Goal: Transaction & Acquisition: Purchase product/service

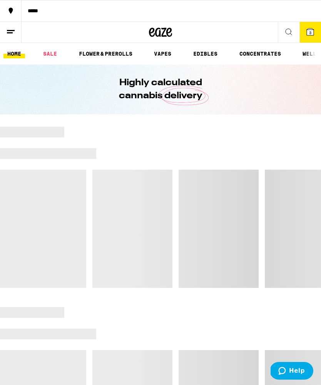
click at [172, 49] on link "VAPES" at bounding box center [162, 53] width 25 height 9
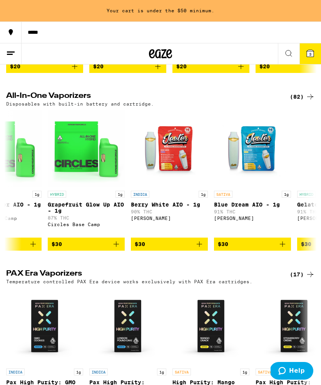
click at [305, 101] on icon at bounding box center [309, 96] width 9 height 9
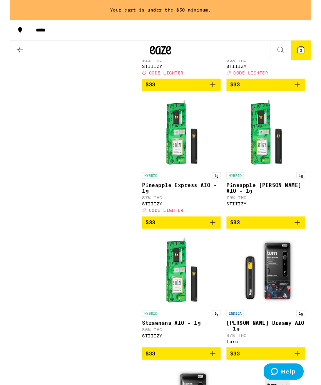
click at [219, 97] on button "$33" at bounding box center [183, 90] width 84 height 13
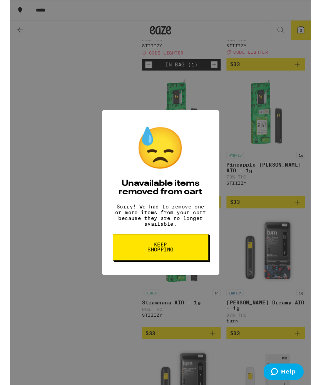
click at [195, 256] on button "Keep Shopping" at bounding box center [161, 264] width 102 height 28
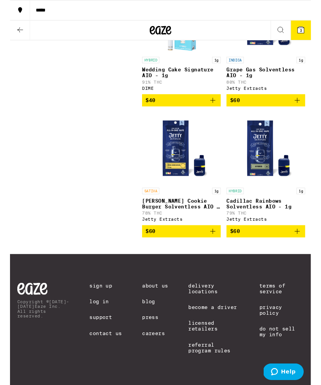
scroll to position [5722, 0]
click at [309, 31] on span "3" at bounding box center [310, 32] width 2 height 5
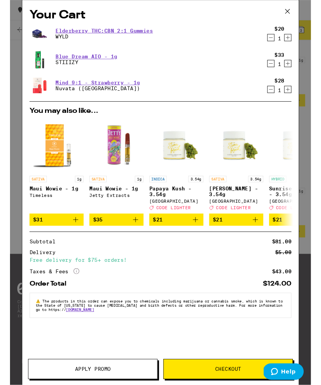
scroll to position [5788, 0]
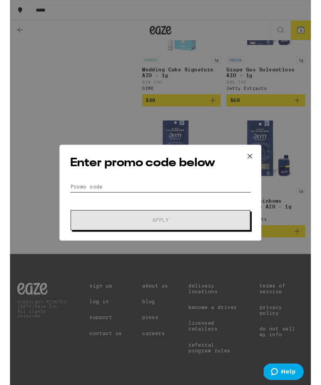
click at [236, 194] on input "Promo Code" at bounding box center [160, 200] width 193 height 12
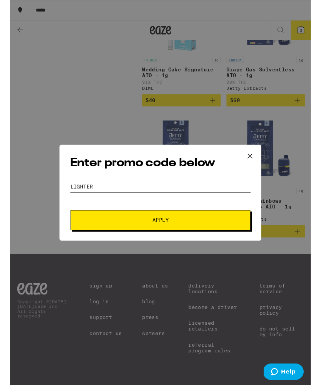
type input "Lighter"
click at [183, 229] on button "Apply" at bounding box center [160, 235] width 191 height 22
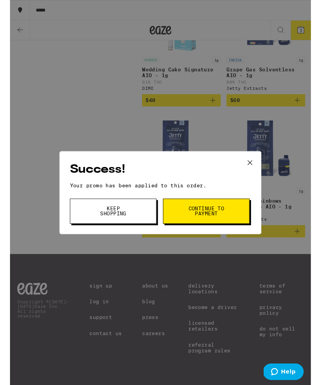
click at [262, 175] on button at bounding box center [256, 174] width 24 height 25
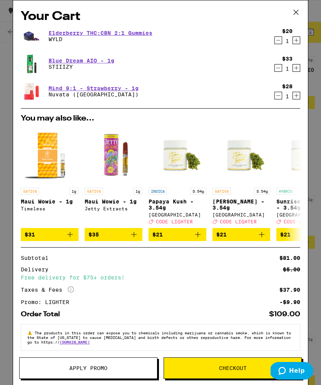
scroll to position [5463, 0]
click at [299, 13] on icon at bounding box center [296, 13] width 12 height 12
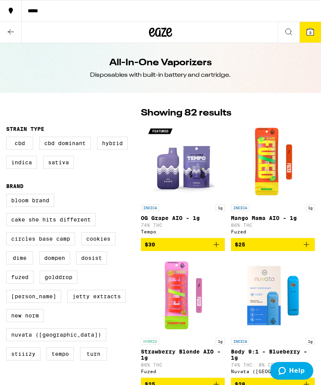
click at [162, 28] on icon at bounding box center [160, 32] width 23 height 14
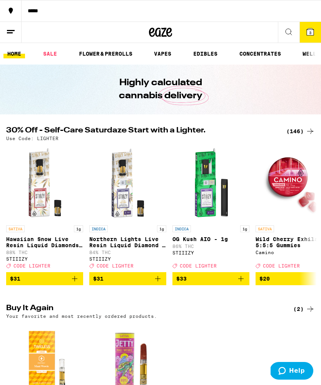
click at [54, 53] on link "SALE" at bounding box center [50, 53] width 22 height 9
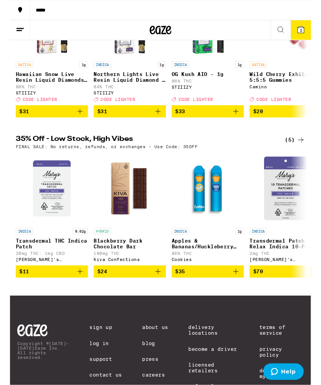
scroll to position [156, 0]
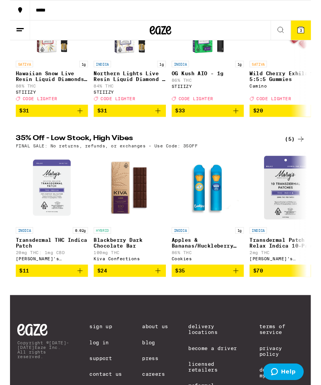
click at [303, 153] on div "(5)" at bounding box center [304, 148] width 22 height 9
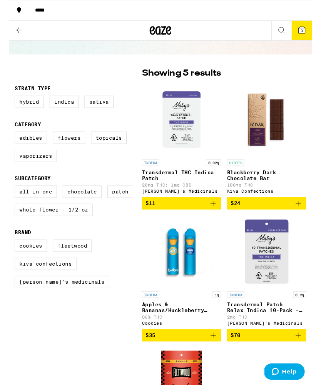
scroll to position [58, 0]
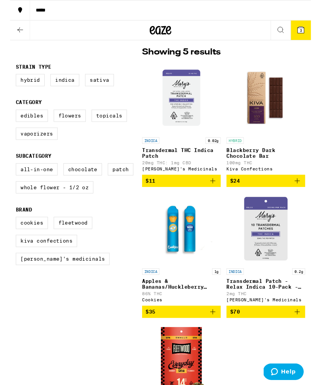
click at [196, 240] on img "Open page for Apples & Bananas/Huckleberry Gelato 3 in 1 AIO - 1g from Cookies" at bounding box center [182, 244] width 77 height 77
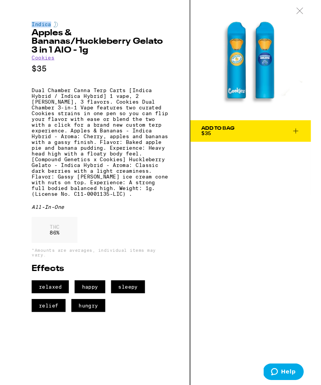
click at [312, 10] on icon at bounding box center [309, 11] width 8 height 7
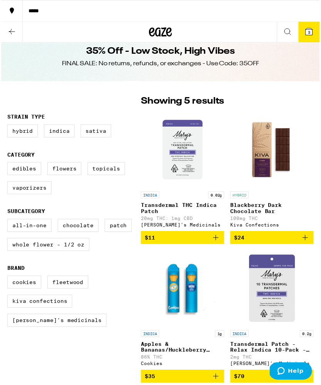
scroll to position [14, 0]
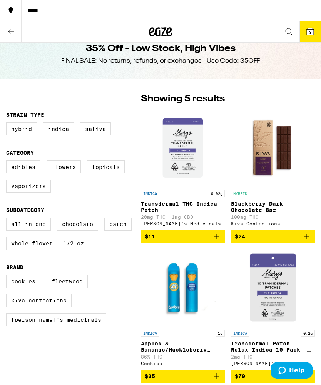
click at [313, 32] on icon at bounding box center [309, 31] width 7 height 7
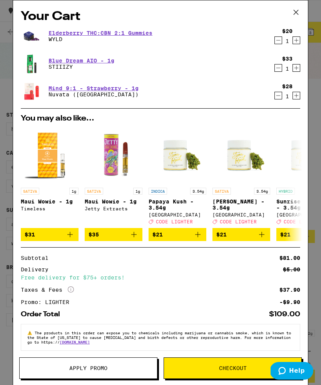
click at [68, 363] on button "Apply Promo" at bounding box center [88, 369] width 138 height 22
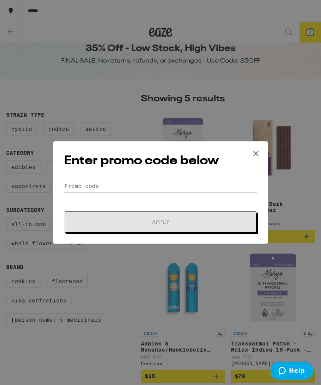
click at [216, 186] on input "Promo Code" at bounding box center [160, 187] width 193 height 12
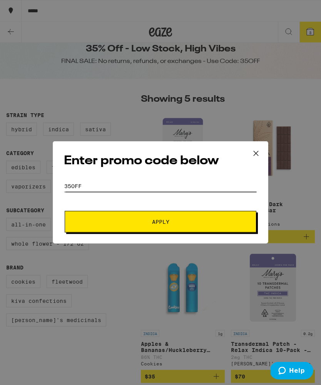
type input "35off"
click at [235, 221] on button "Apply" at bounding box center [160, 222] width 191 height 22
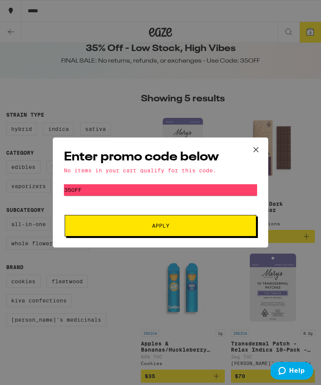
click at [261, 150] on icon at bounding box center [256, 150] width 12 height 12
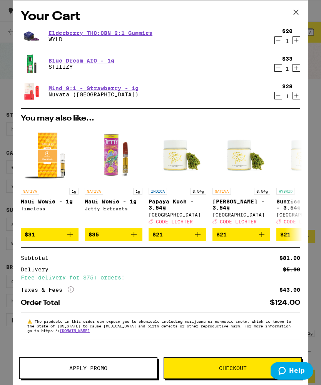
click at [276, 40] on icon "Decrement" at bounding box center [278, 40] width 4 height 0
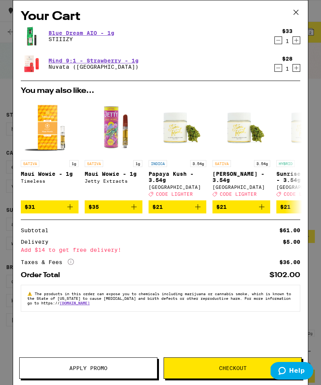
click at [300, 13] on icon at bounding box center [296, 13] width 12 height 12
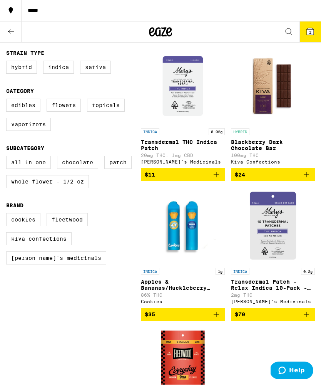
click at [302, 179] on icon "Add to bag" at bounding box center [305, 175] width 9 height 9
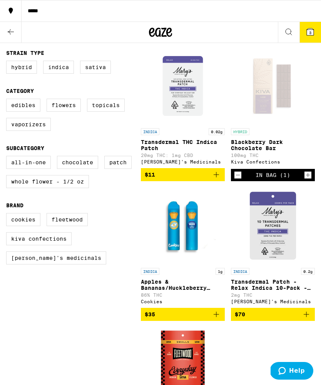
click at [308, 31] on icon at bounding box center [309, 31] width 7 height 7
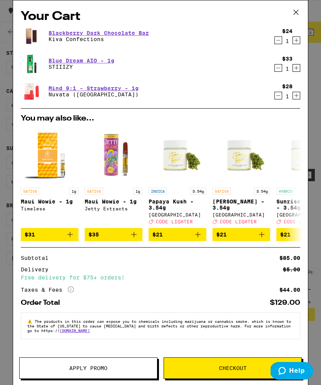
click at [79, 376] on button "Apply Promo" at bounding box center [88, 369] width 138 height 22
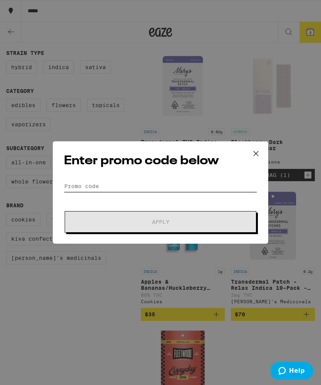
click at [221, 181] on input "Promo Code" at bounding box center [160, 187] width 193 height 12
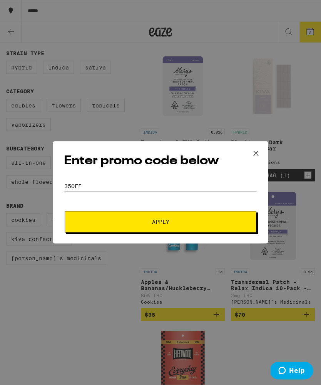
type input "35off"
click at [239, 219] on button "Apply" at bounding box center [160, 222] width 191 height 22
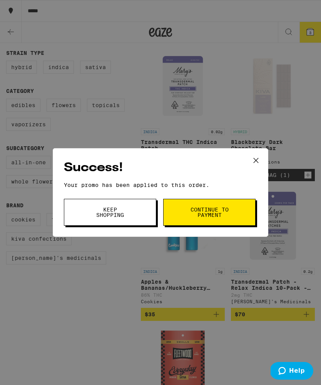
click at [261, 157] on button at bounding box center [256, 161] width 24 height 25
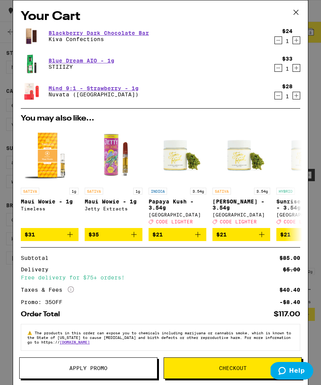
click at [300, 17] on icon at bounding box center [296, 13] width 12 height 12
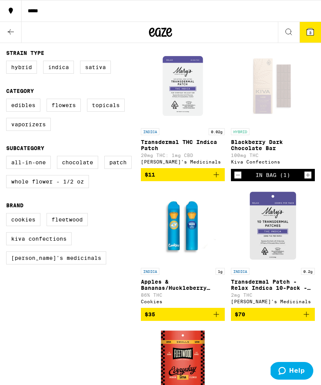
click at [220, 319] on button "$35" at bounding box center [183, 314] width 84 height 13
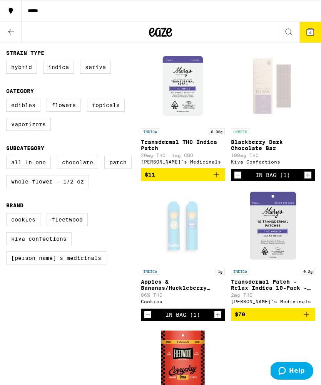
click at [13, 28] on icon at bounding box center [10, 31] width 9 height 9
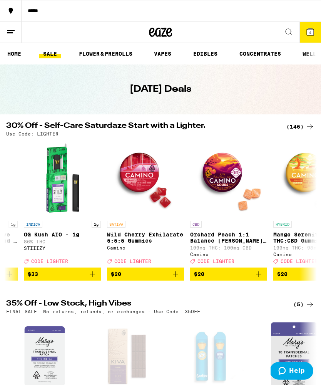
scroll to position [0, 151]
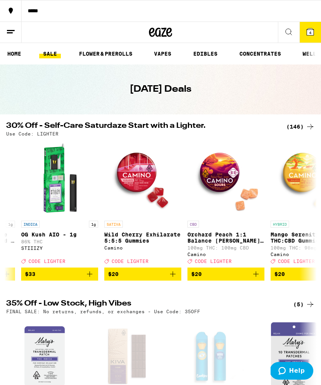
click at [306, 123] on icon at bounding box center [309, 126] width 9 height 9
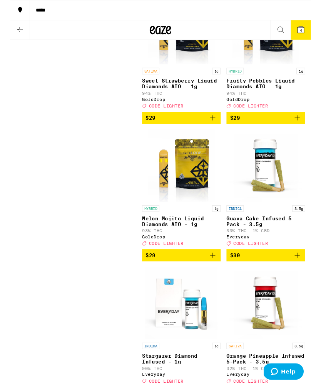
scroll to position [5573, 0]
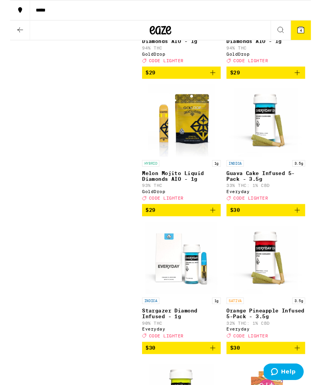
click at [216, 82] on icon "Add to bag" at bounding box center [215, 77] width 9 height 9
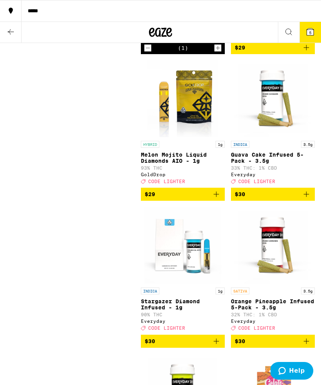
scroll to position [5580, 0]
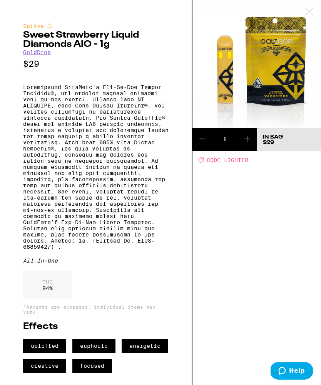
scroll to position [25, 0]
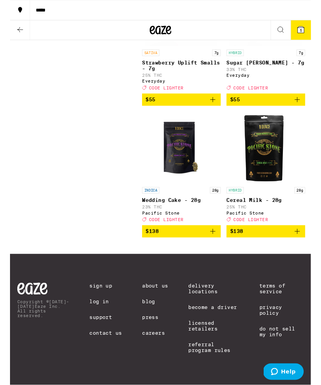
scroll to position [10923, 0]
click at [311, 31] on icon at bounding box center [309, 31] width 7 height 7
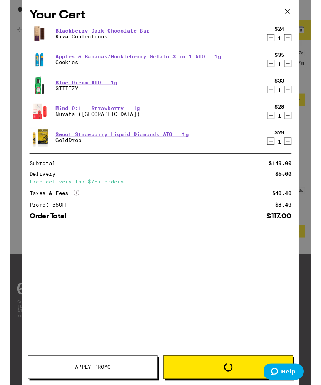
scroll to position [10923, 0]
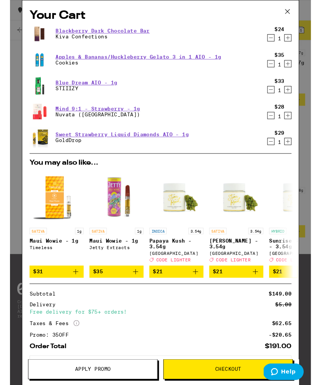
click at [281, 121] on icon "Decrement" at bounding box center [277, 123] width 7 height 9
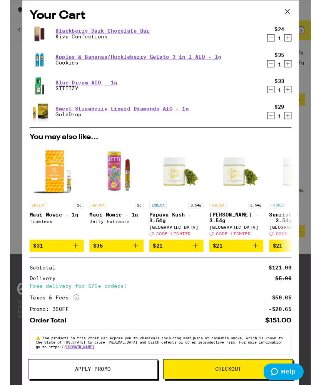
click at [280, 68] on icon "Decrement" at bounding box center [277, 67] width 7 height 9
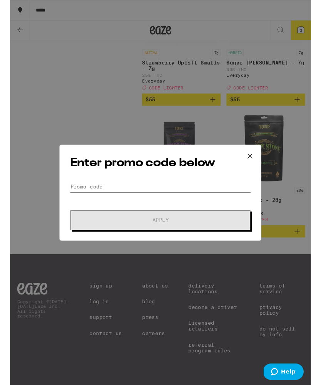
click at [224, 196] on input "Promo Code" at bounding box center [160, 200] width 193 height 12
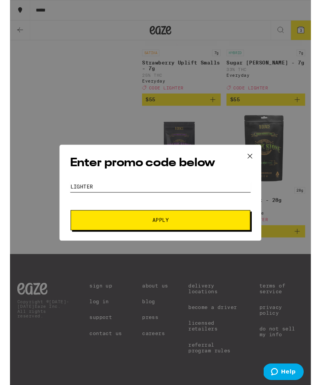
type input "Lighter"
click at [186, 237] on span "Apply" at bounding box center [160, 235] width 138 height 5
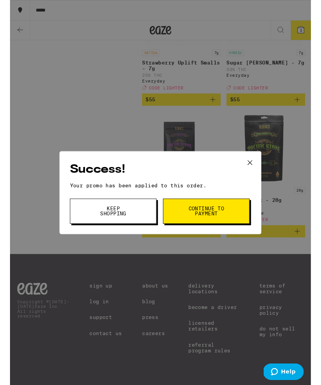
click at [259, 174] on icon at bounding box center [256, 174] width 12 height 12
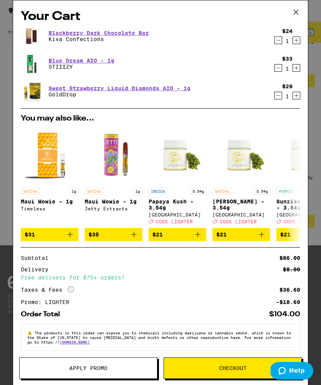
click at [283, 40] on div "1" at bounding box center [287, 41] width 10 height 6
click at [280, 42] on icon "Decrement" at bounding box center [277, 40] width 7 height 9
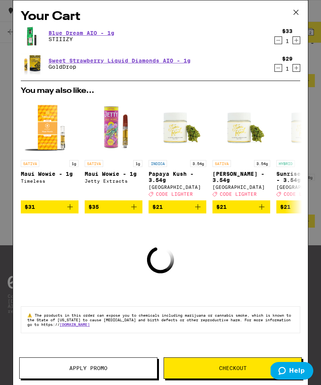
click at [299, 13] on icon at bounding box center [296, 13] width 12 height 12
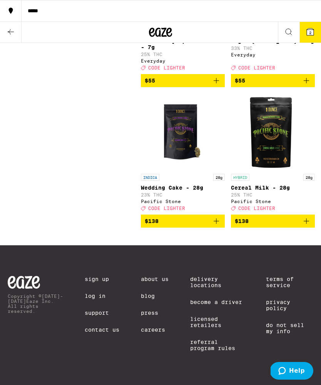
click at [309, 30] on icon at bounding box center [309, 31] width 7 height 7
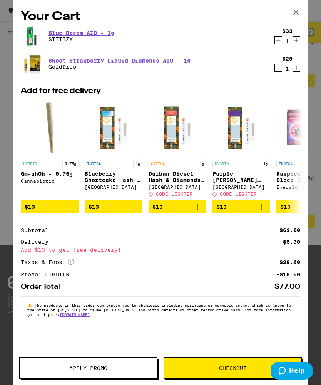
click at [297, 10] on icon at bounding box center [296, 13] width 12 height 12
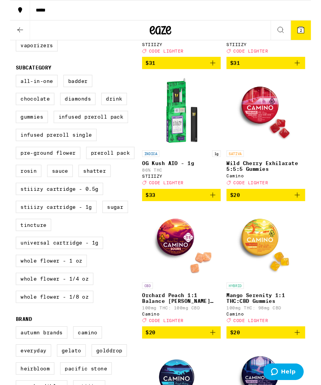
scroll to position [190, 0]
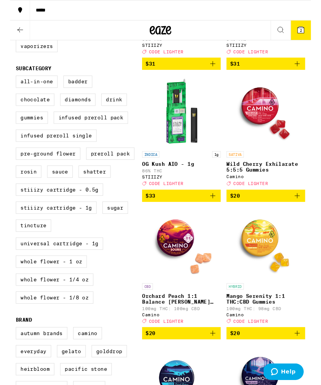
click at [292, 119] on img "Open page for Wild Cherry Exhilarate 5:5:5 Gummies from Camino" at bounding box center [272, 119] width 77 height 77
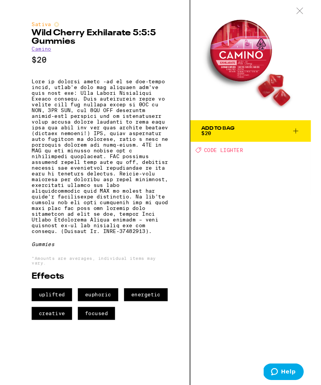
scroll to position [179, 0]
click at [309, 16] on div at bounding box center [309, 12] width 24 height 24
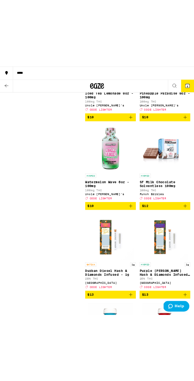
scroll to position [1397, 0]
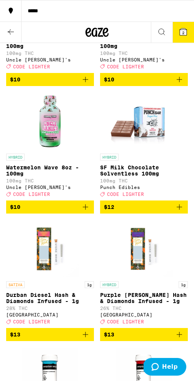
click at [182, 150] on img "Open page for SF Milk Chocolate Solventless 100mg from Punch Edibles" at bounding box center [143, 121] width 77 height 58
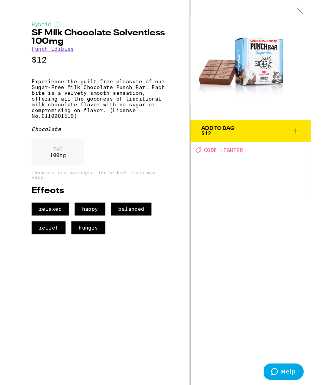
click at [307, 12] on icon at bounding box center [309, 11] width 8 height 7
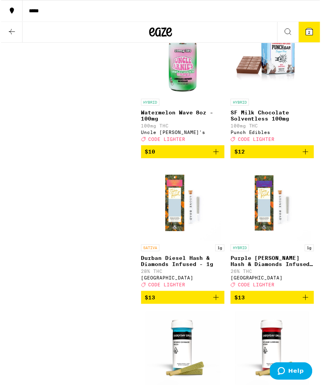
scroll to position [1711, 0]
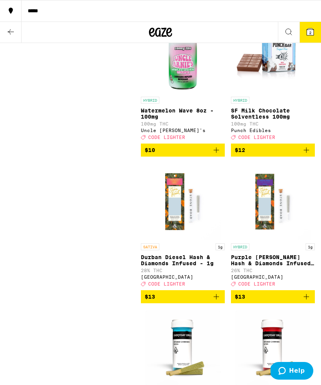
click at [312, 34] on icon at bounding box center [309, 31] width 7 height 7
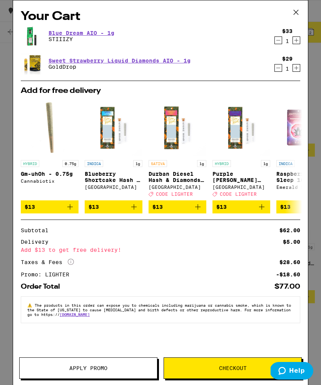
click at [300, 8] on icon at bounding box center [296, 13] width 12 height 12
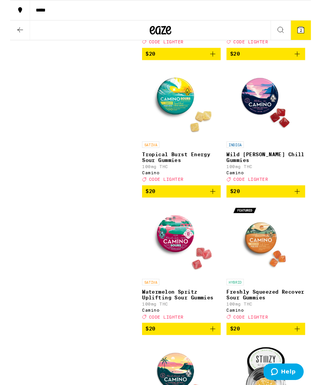
scroll to position [3277, 0]
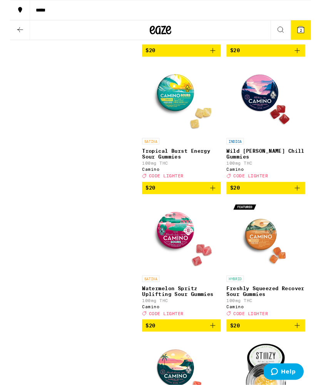
click at [305, 59] on icon "Add to bag" at bounding box center [305, 54] width 9 height 9
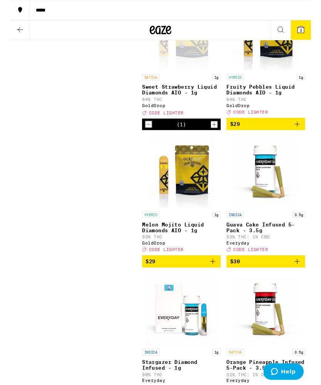
scroll to position [5687, 0]
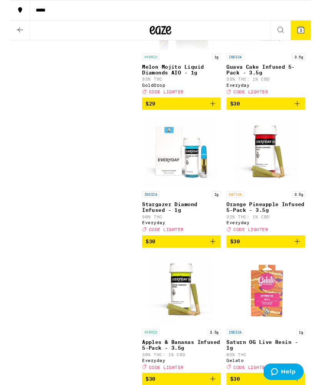
click at [311, 23] on button "3" at bounding box center [310, 32] width 22 height 21
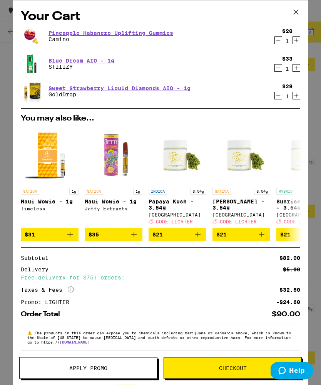
click at [299, 12] on icon at bounding box center [296, 13] width 12 height 12
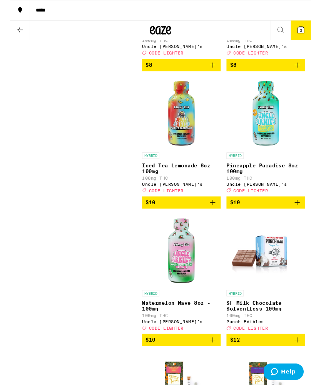
scroll to position [1526, 0]
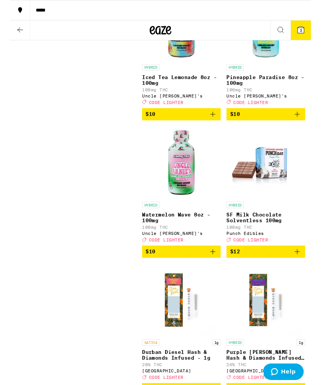
click at [298, 262] on link "HYBRID SF Milk Chocolate Solventless 100mg 100mg THC Punch Edibles Deal Created…" at bounding box center [273, 199] width 84 height 128
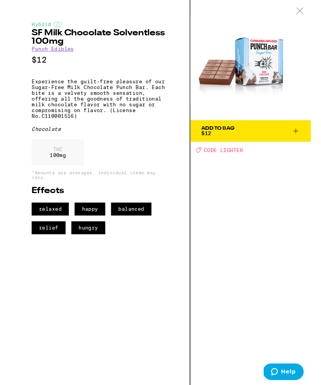
click at [291, 136] on span "Add To Bag $12" at bounding box center [256, 140] width 105 height 11
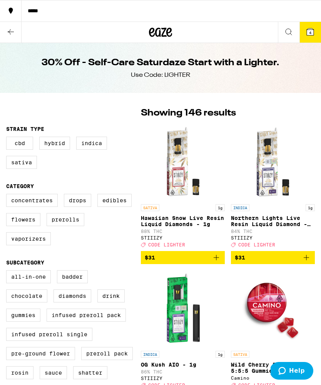
click at [313, 28] on icon at bounding box center [309, 31] width 9 height 9
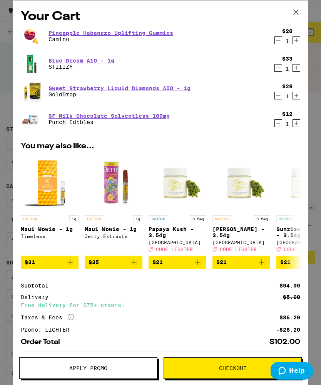
click at [281, 65] on div "$33 1" at bounding box center [285, 64] width 29 height 16
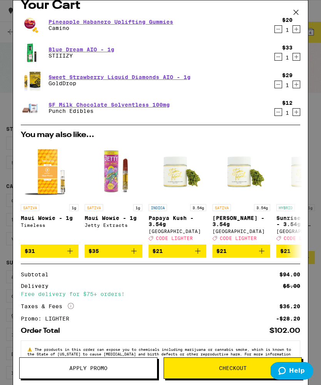
scroll to position [1, 0]
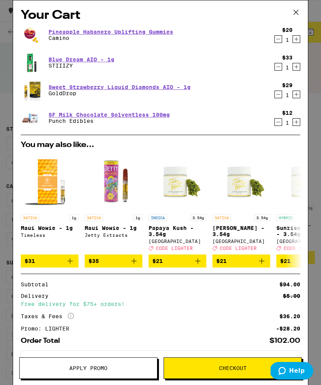
click at [281, 40] on icon "Decrement" at bounding box center [277, 39] width 7 height 9
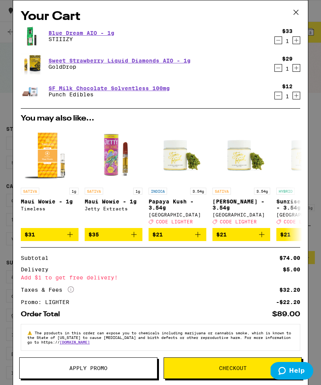
scroll to position [0, 0]
click at [299, 4] on button at bounding box center [296, 12] width 24 height 25
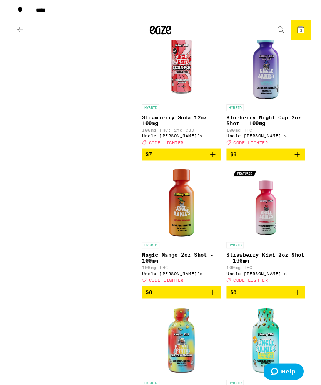
scroll to position [1264, 0]
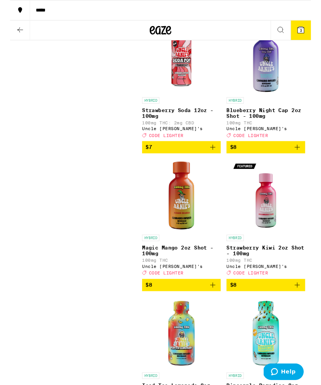
click at [213, 162] on icon "Add to bag" at bounding box center [215, 157] width 9 height 9
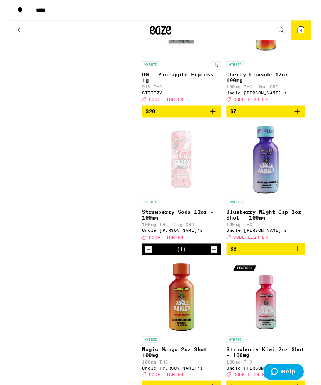
scroll to position [1164, 0]
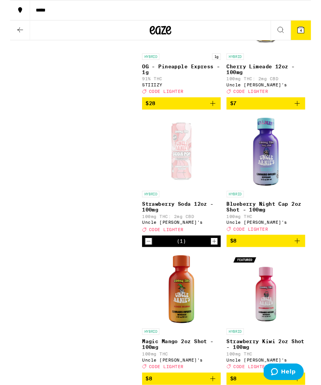
click at [302, 115] on icon "Add to bag" at bounding box center [305, 110] width 9 height 9
click at [312, 34] on icon at bounding box center [309, 31] width 7 height 7
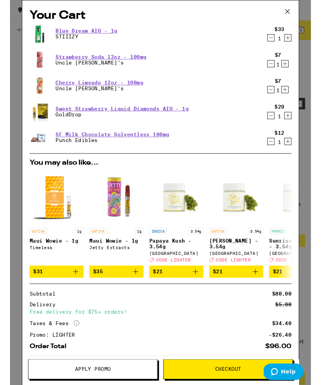
click at [281, 151] on button "Decrement" at bounding box center [278, 151] width 8 height 8
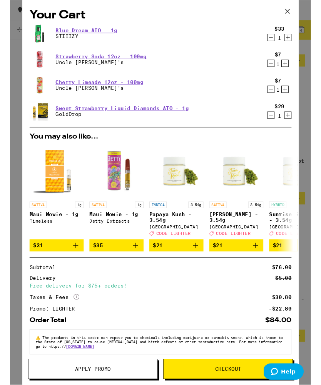
scroll to position [1356, 0]
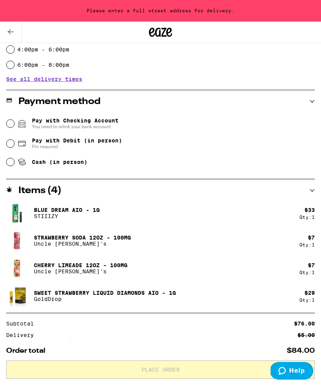
scroll to position [266, 0]
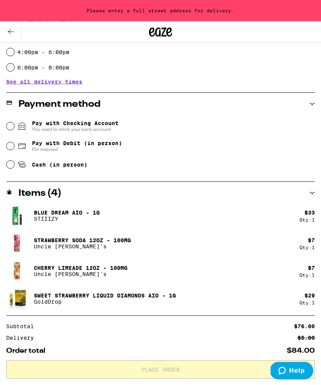
click at [111, 121] on span "Pay with Checking Account You need to relink your bank account" at bounding box center [75, 126] width 86 height 12
click at [14, 123] on input "Pay with Checking Account You need to relink your bank account" at bounding box center [11, 127] width 8 height 8
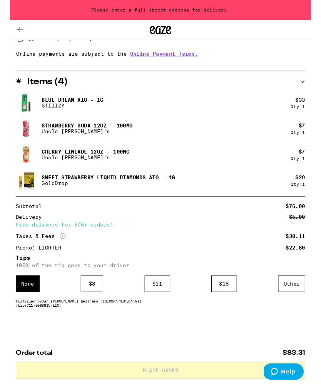
scroll to position [395, 0]
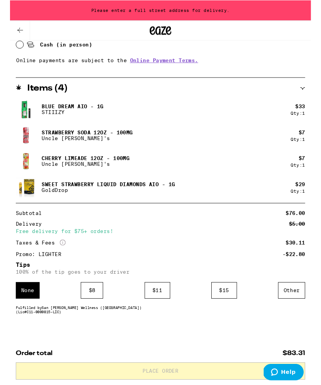
click at [83, 319] on div "$ 8" at bounding box center [87, 310] width 24 height 18
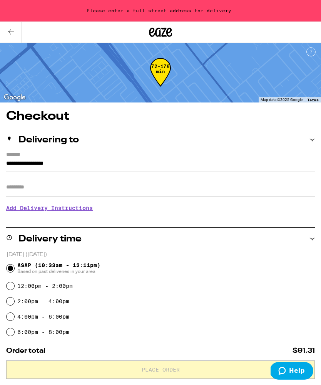
scroll to position [0, 0]
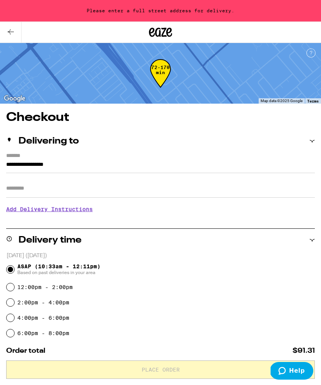
click at [284, 166] on input "**********" at bounding box center [160, 166] width 308 height 13
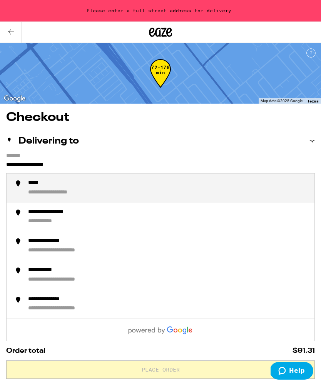
click at [271, 171] on input "**********" at bounding box center [160, 166] width 308 height 13
click at [271, 164] on input "**********" at bounding box center [160, 166] width 308 height 13
type input "**********"
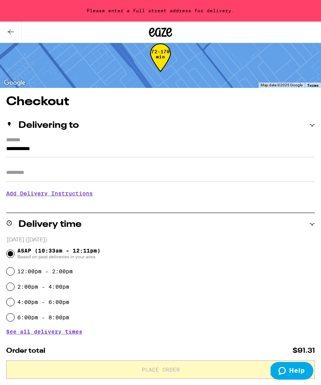
scroll to position [14, 0]
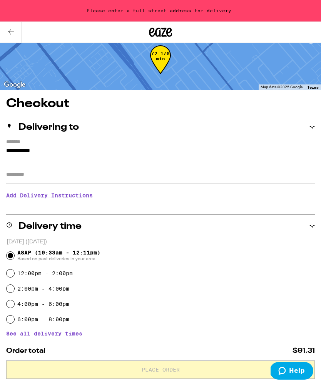
click at [257, 148] on input "**********" at bounding box center [160, 152] width 308 height 13
click at [191, 151] on input "**********" at bounding box center [160, 152] width 308 height 13
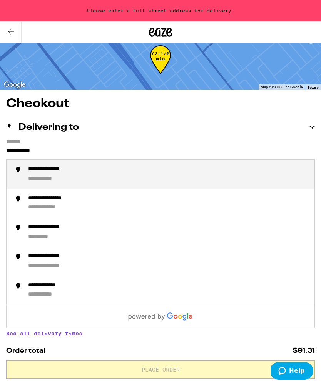
click at [144, 178] on div "**********" at bounding box center [168, 174] width 280 height 17
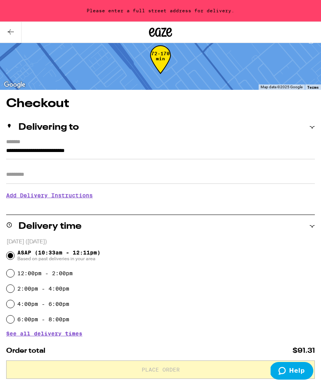
click at [266, 152] on input "**********" at bounding box center [160, 152] width 308 height 13
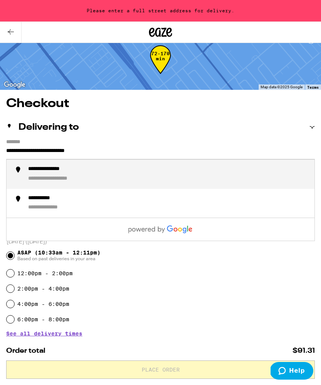
click at [219, 176] on div "**********" at bounding box center [168, 174] width 280 height 17
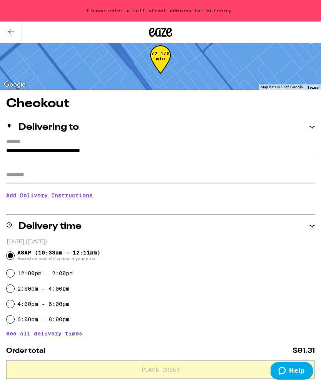
type input "**********"
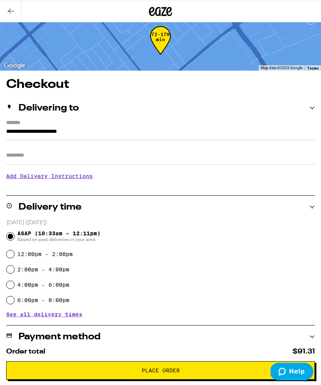
click at [90, 176] on h3 "Add Delivery Instructions" at bounding box center [160, 176] width 308 height 18
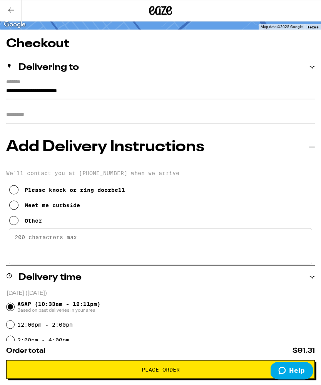
scroll to position [0, 0]
